Goal: Check status

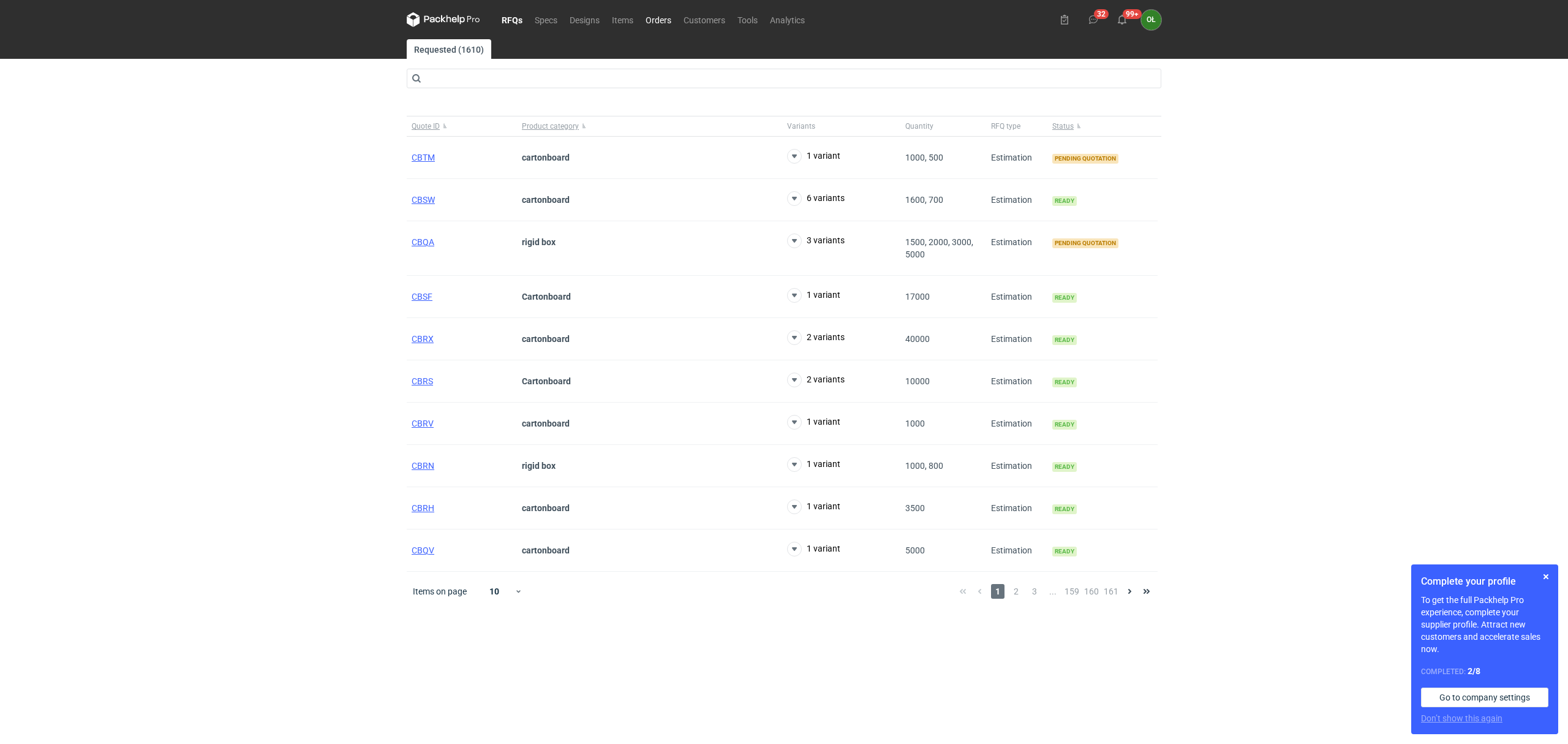
click at [669, 18] on link "Orders" at bounding box center [659, 20] width 38 height 15
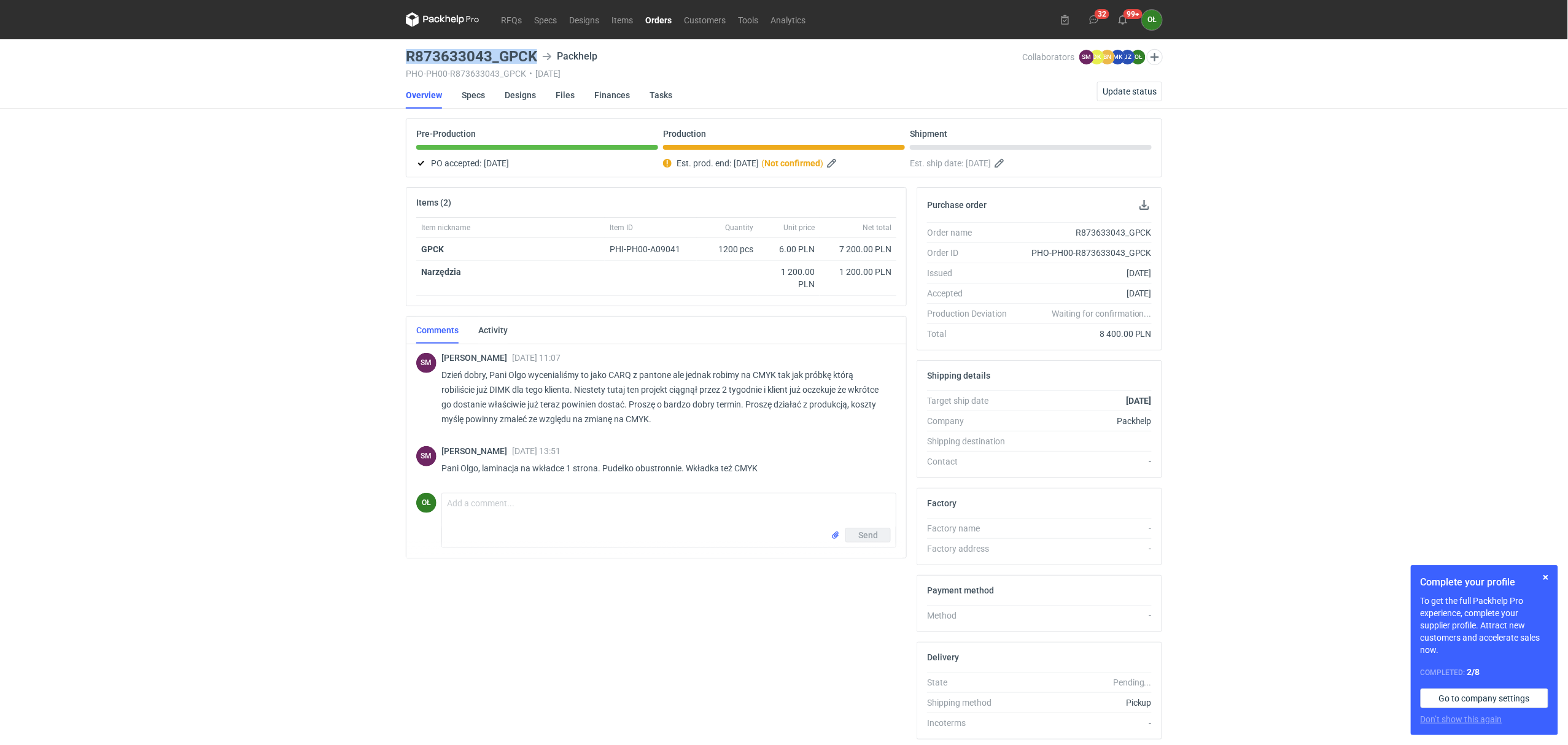
drag, startPoint x: 403, startPoint y: 47, endPoint x: 538, endPoint y: 59, distance: 135.5
click at [538, 59] on main "R873633043_GPCK Packhelp PHO-PH00-R873633043_GPCK • 25/09/2025 Collaborators SM…" at bounding box center [784, 413] width 767 height 749
copy h3 "R873633043_GPCK"
